Goal: Task Accomplishment & Management: Use online tool/utility

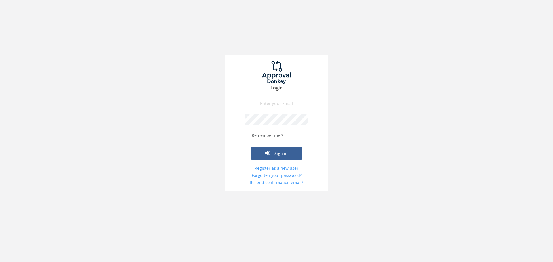
click at [279, 101] on input "email" at bounding box center [277, 104] width 64 height 12
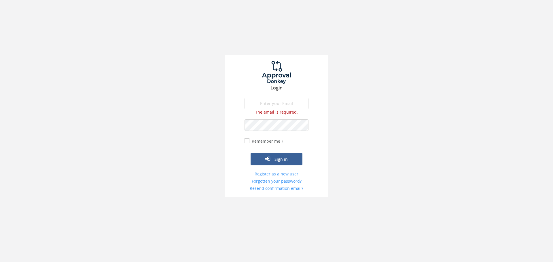
type input "[EMAIL_ADDRESS][PERSON_NAME][DOMAIN_NAME]"
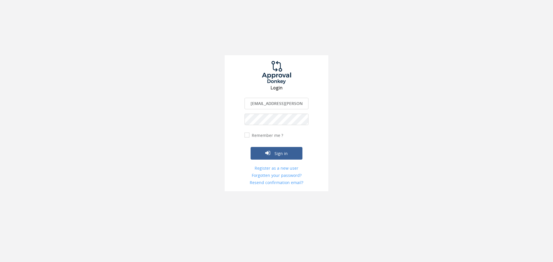
click at [247, 142] on div "Sign in" at bounding box center [277, 145] width 64 height 30
click at [247, 136] on input "Remember me ?" at bounding box center [247, 136] width 4 height 4
checkbox input "true"
click at [265, 153] on button "Sign in" at bounding box center [277, 153] width 52 height 13
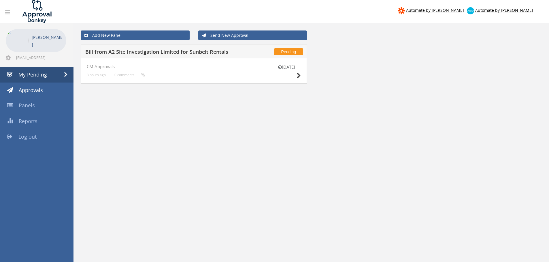
click at [301, 67] on div "[DATE] CM Approvals 3 hours ago 0 comments..." at bounding box center [194, 70] width 226 height 25
click at [297, 75] on icon at bounding box center [298, 76] width 4 height 6
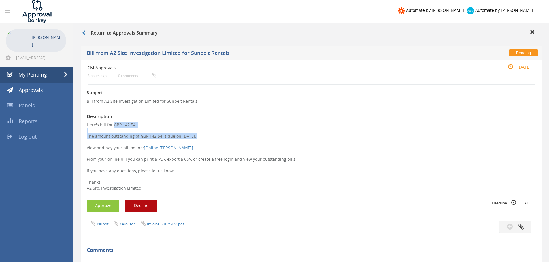
drag, startPoint x: 111, startPoint y: 127, endPoint x: 123, endPoint y: 147, distance: 23.4
click at [124, 143] on p "Here's bill for GBP 142.54. The amount outstanding of GBP 142.54 is due on [DAT…" at bounding box center [311, 156] width 449 height 69
click at [121, 153] on p "Here's bill for GBP 142.54. The amount outstanding of GBP 142.54 is due on [DAT…" at bounding box center [311, 156] width 449 height 69
click at [157, 227] on link "Invoice_27035438.pdf" at bounding box center [165, 224] width 37 height 5
click at [107, 203] on button "Approve" at bounding box center [103, 206] width 33 height 12
